Goal: Obtain resource: Download file/media

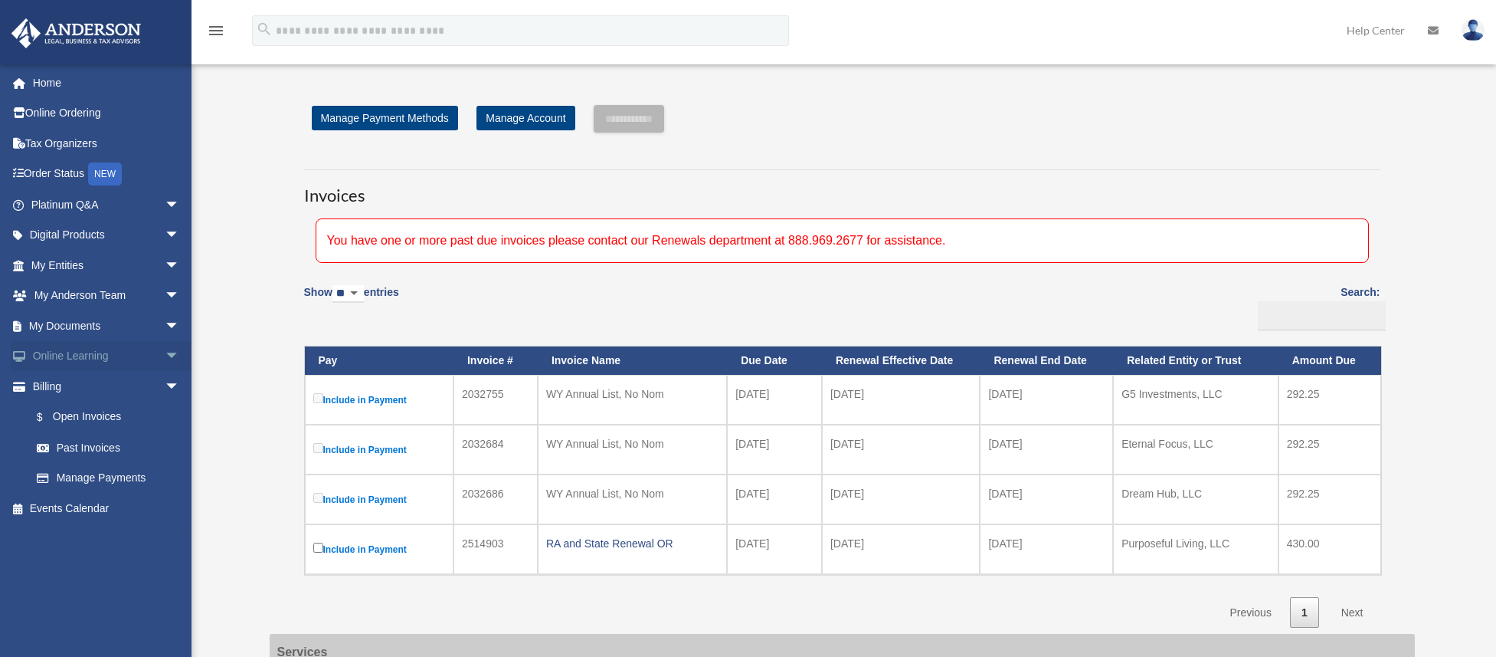
click at [95, 352] on link "Online Learning arrow_drop_down" at bounding box center [107, 356] width 192 height 31
click at [165, 323] on span "arrow_drop_down" at bounding box center [180, 325] width 31 height 31
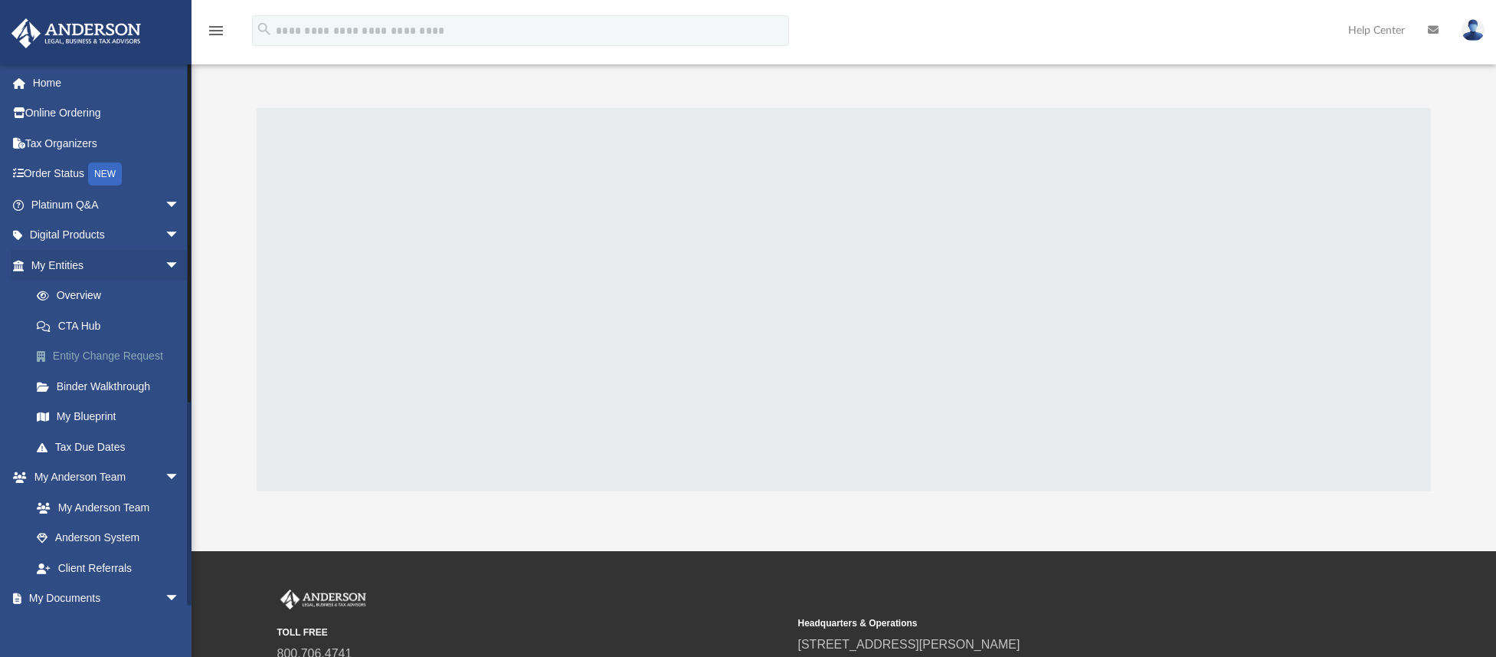
scroll to position [230, 0]
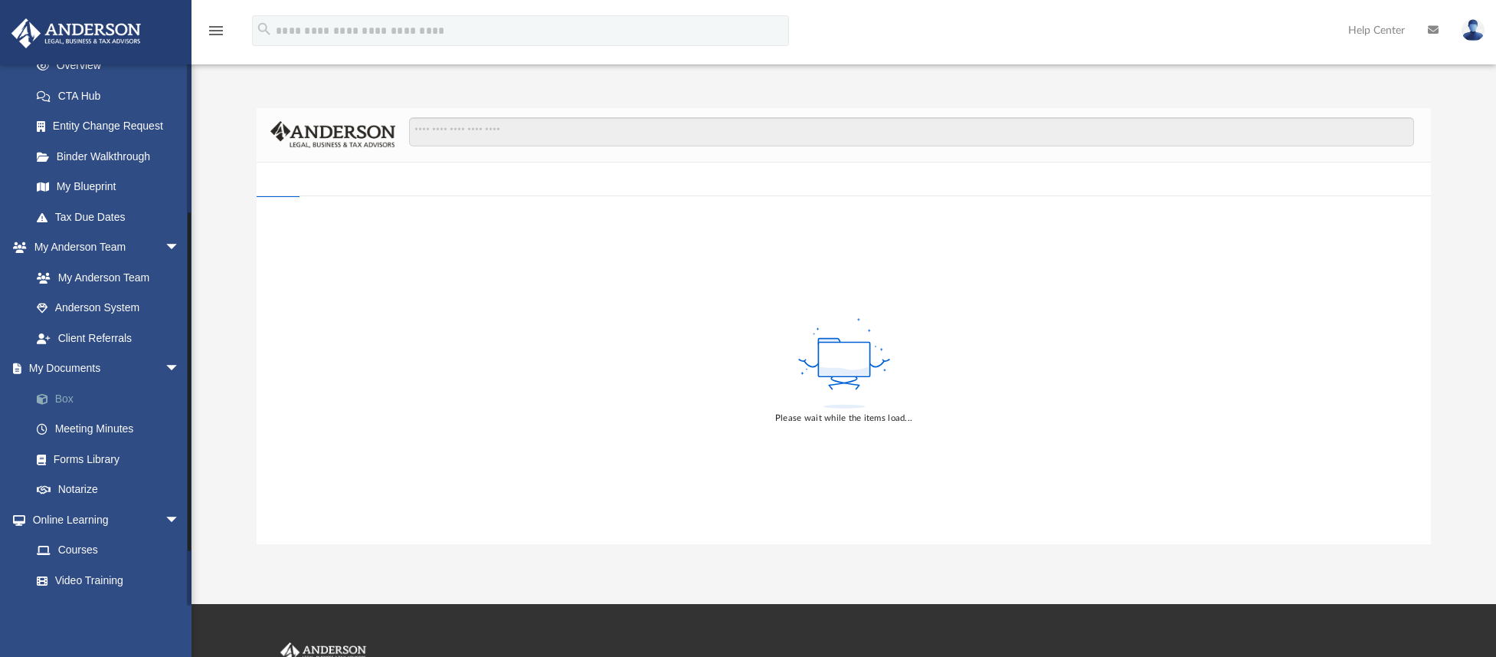
click at [68, 398] on link "Box" at bounding box center [112, 398] width 182 height 31
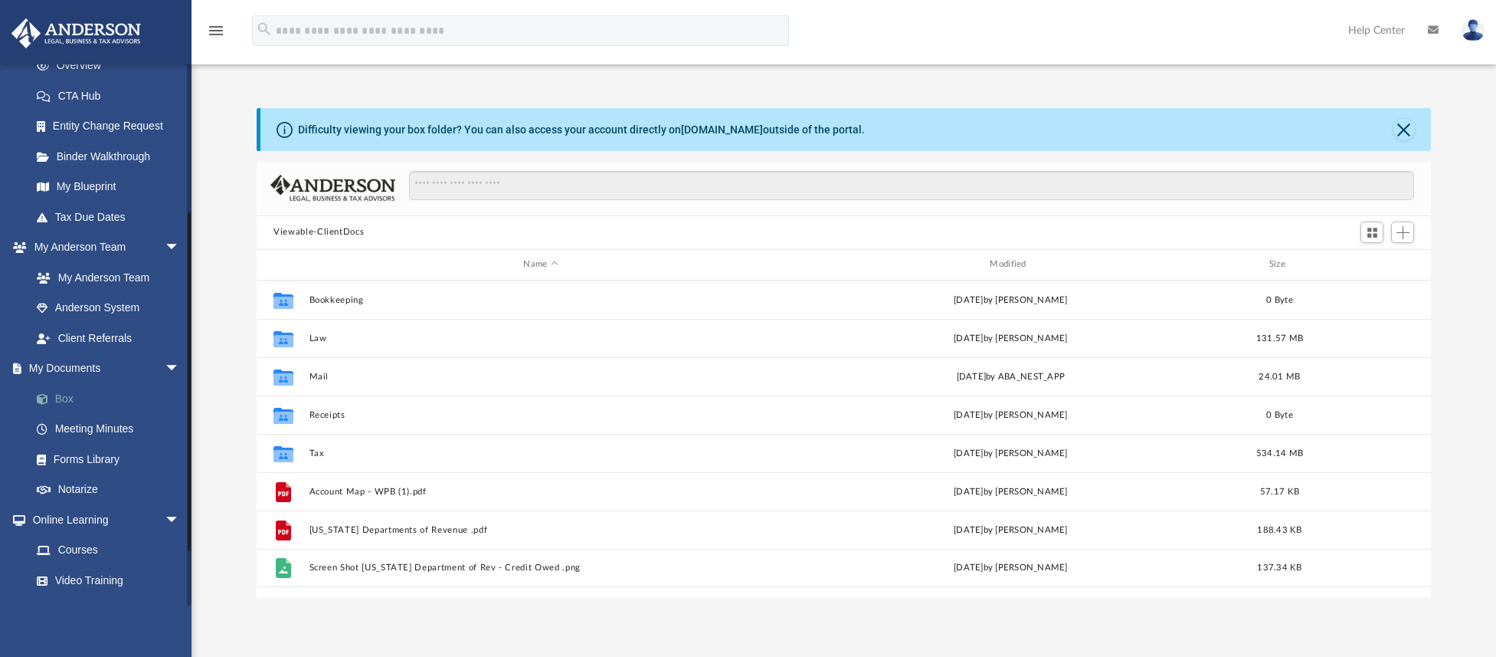
scroll to position [337, 1162]
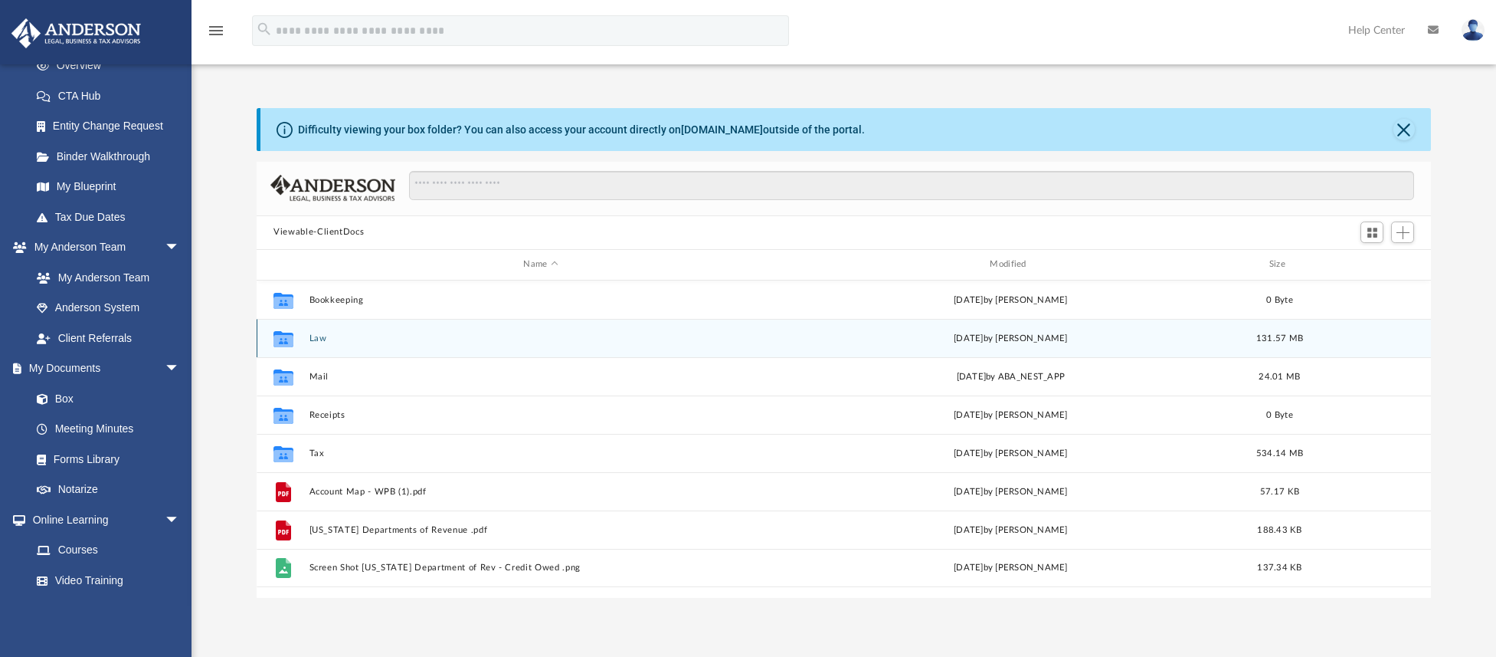
click at [315, 335] on button "Law" at bounding box center [541, 338] width 463 height 10
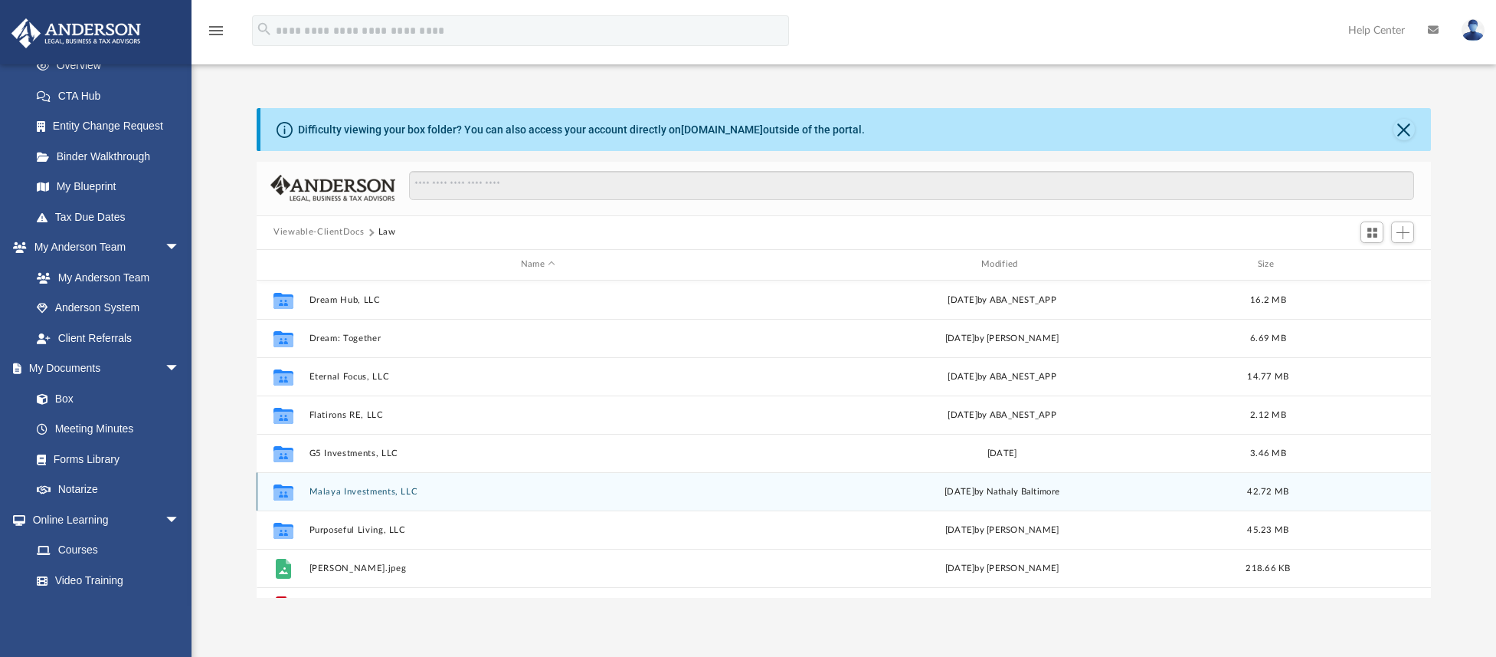
click at [341, 490] on button "Malaya Investments, LLC" at bounding box center [538, 491] width 457 height 10
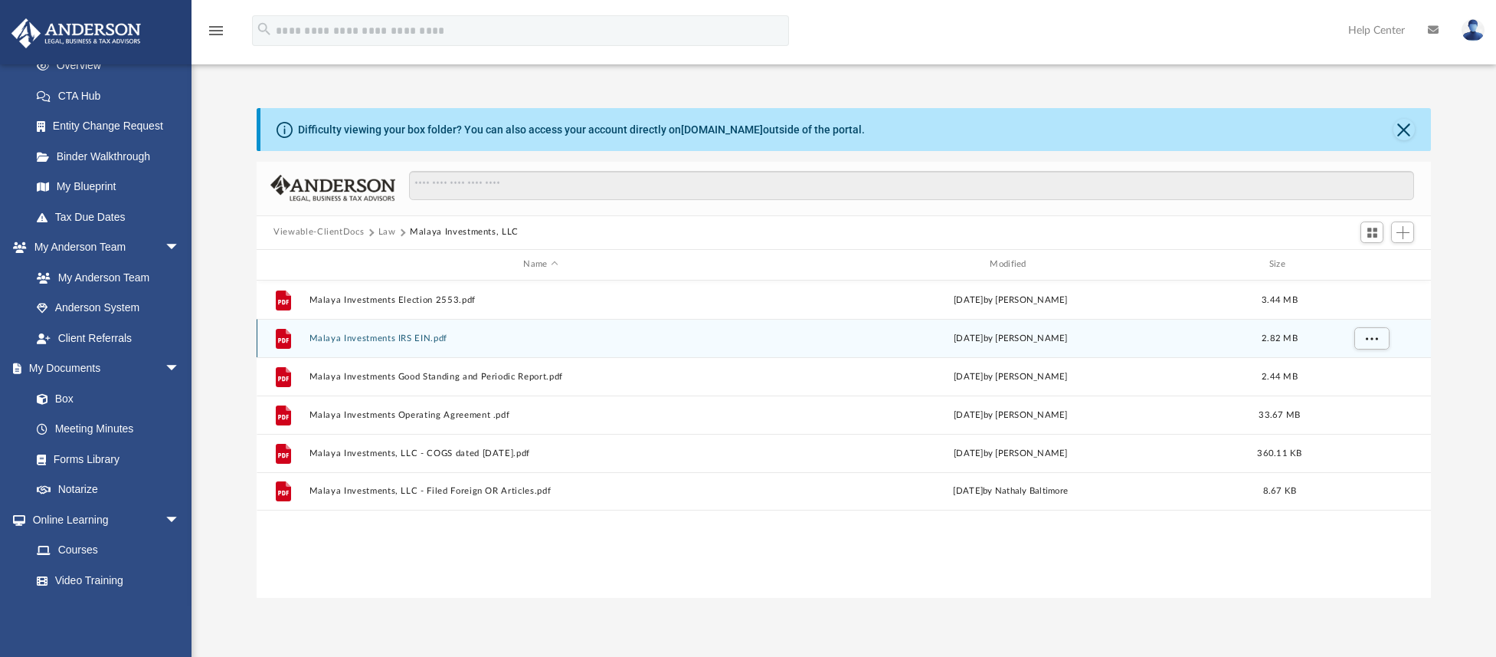
click at [356, 337] on button "Malaya Investments IRS EIN.pdf" at bounding box center [541, 338] width 463 height 10
